Goal: Information Seeking & Learning: Learn about a topic

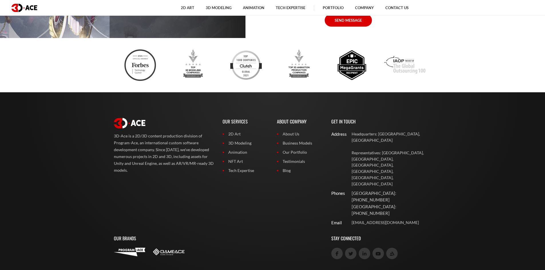
drag, startPoint x: 301, startPoint y: 49, endPoint x: 283, endPoint y: 86, distance: 40.5
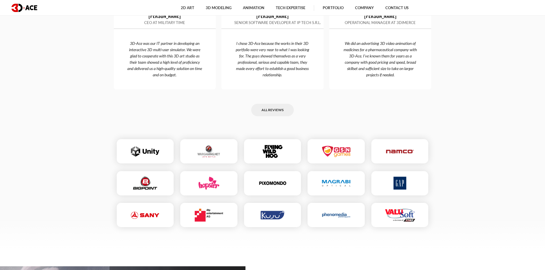
drag, startPoint x: 246, startPoint y: 126, endPoint x: 254, endPoint y: 94, distance: 32.9
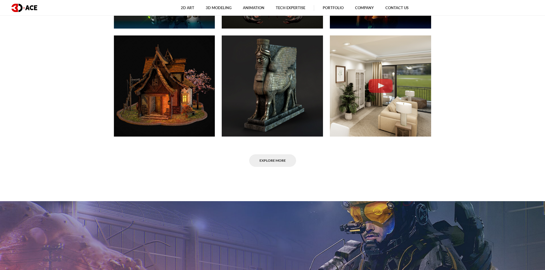
drag, startPoint x: 222, startPoint y: 138, endPoint x: 234, endPoint y: 95, distance: 44.4
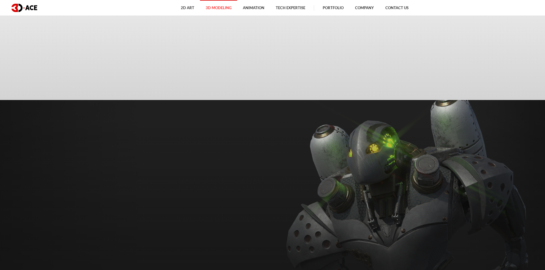
drag, startPoint x: 214, startPoint y: 85, endPoint x: 227, endPoint y: 18, distance: 68.1
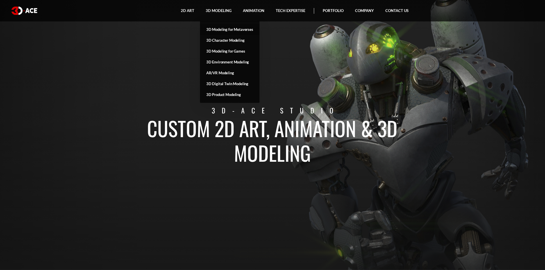
click at [228, 33] on link "3D Modeling for Metaverses" at bounding box center [229, 29] width 59 height 11
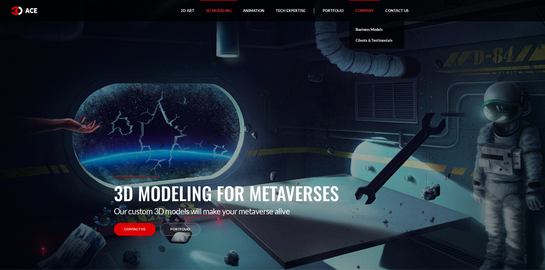
drag, startPoint x: 346, startPoint y: 77, endPoint x: 353, endPoint y: 1, distance: 76.9
